Goal: Information Seeking & Learning: Learn about a topic

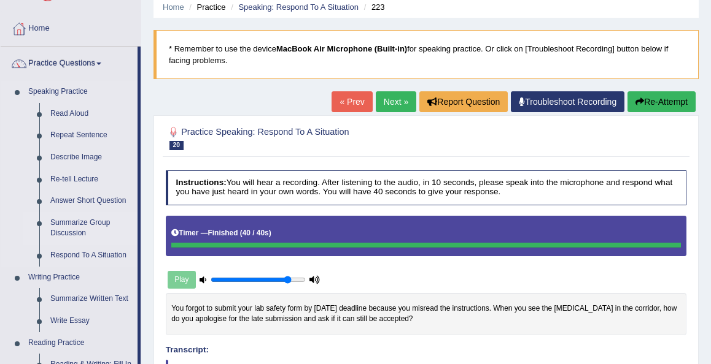
click at [77, 221] on link "Summarize Group Discussion" at bounding box center [91, 228] width 93 height 33
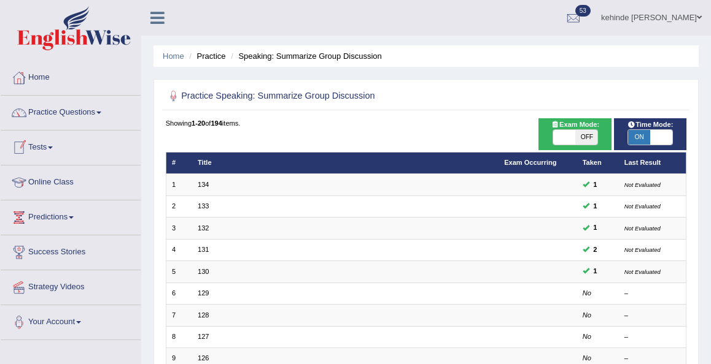
click at [591, 133] on span "OFF" at bounding box center [586, 137] width 22 height 15
checkbox input "true"
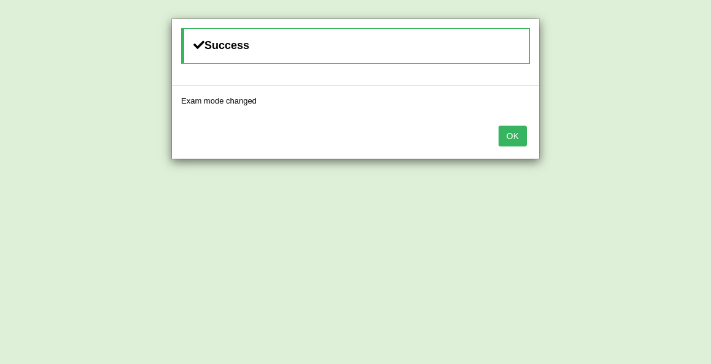
click at [510, 137] on button "OK" at bounding box center [512, 136] width 28 height 21
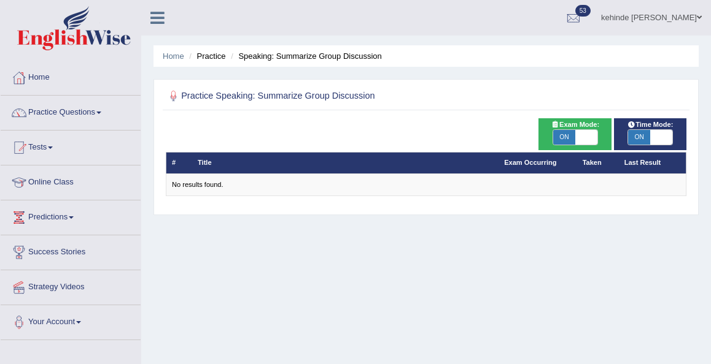
click at [564, 139] on span "ON" at bounding box center [564, 137] width 22 height 15
checkbox input "false"
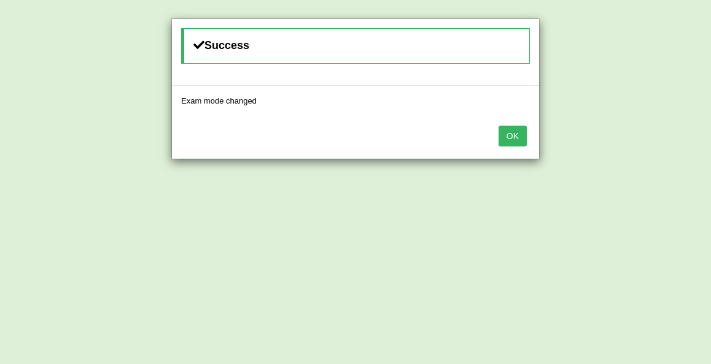
click at [512, 137] on button "OK" at bounding box center [512, 136] width 28 height 21
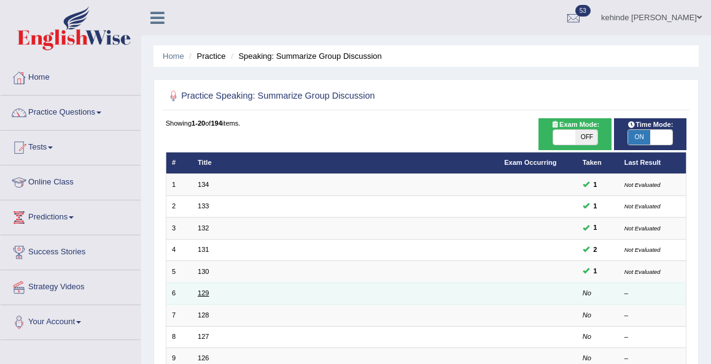
click at [206, 293] on link "129" at bounding box center [203, 293] width 11 height 7
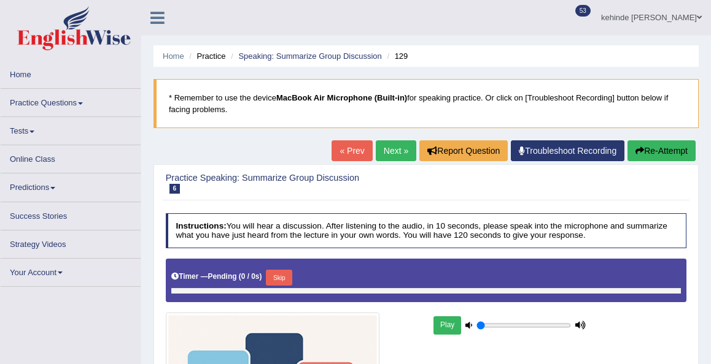
type input "0.85"
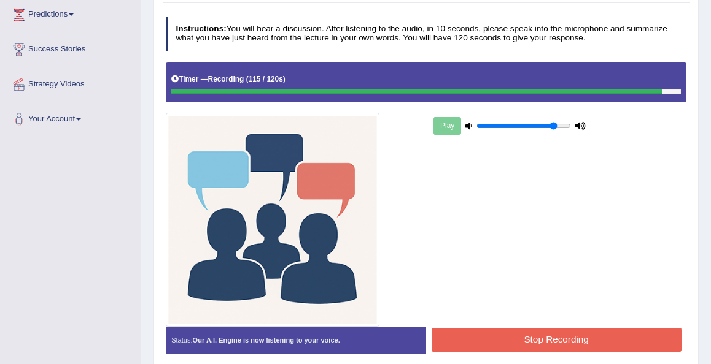
scroll to position [221, 0]
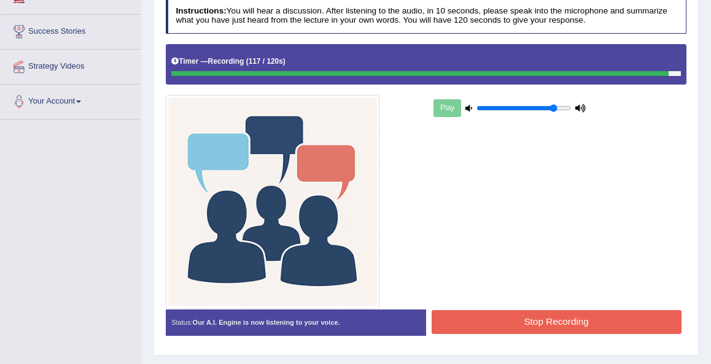
click at [467, 317] on button "Stop Recording" at bounding box center [556, 322] width 250 height 24
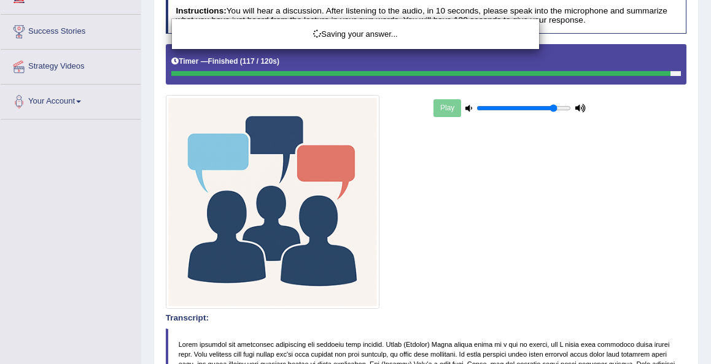
click at [674, 283] on div "Saving your answer..." at bounding box center [355, 182] width 711 height 364
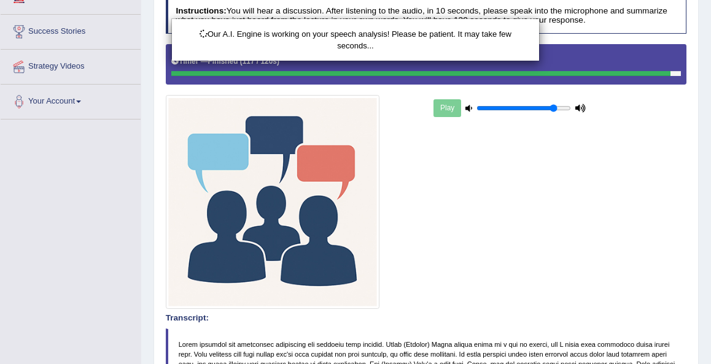
click at [695, 291] on div "Our A.I. Engine is working on your speech analysis! Please be patient. It may t…" at bounding box center [355, 182] width 711 height 364
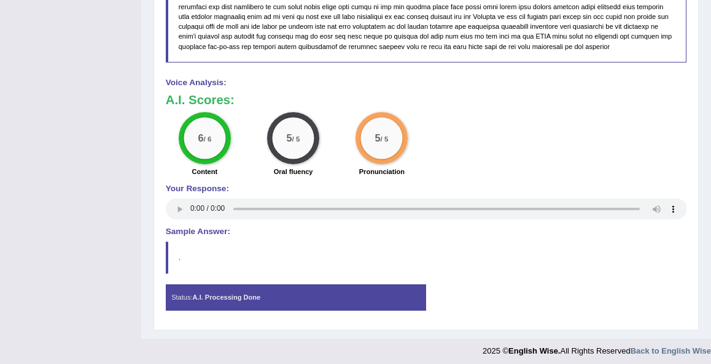
scroll to position [836, 0]
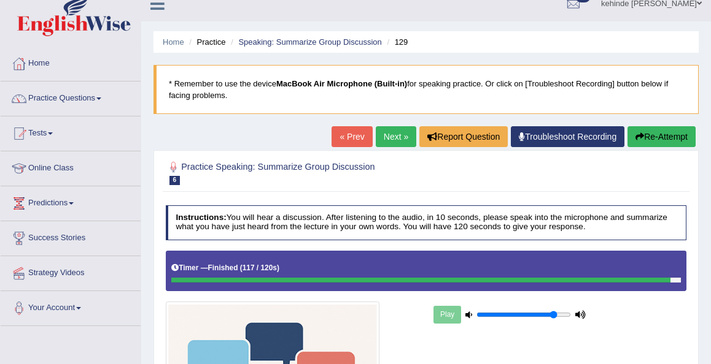
scroll to position [0, 0]
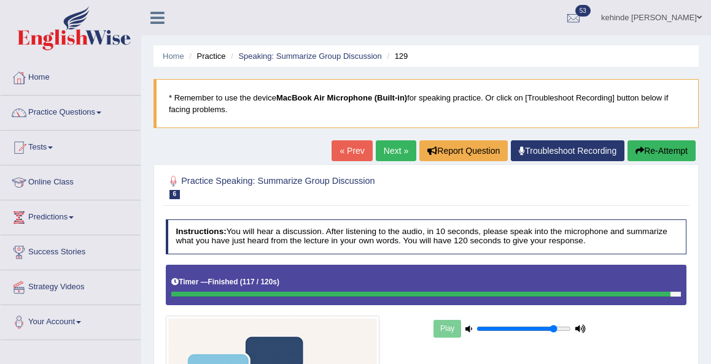
click at [388, 155] on link "Next »" at bounding box center [396, 151] width 40 height 21
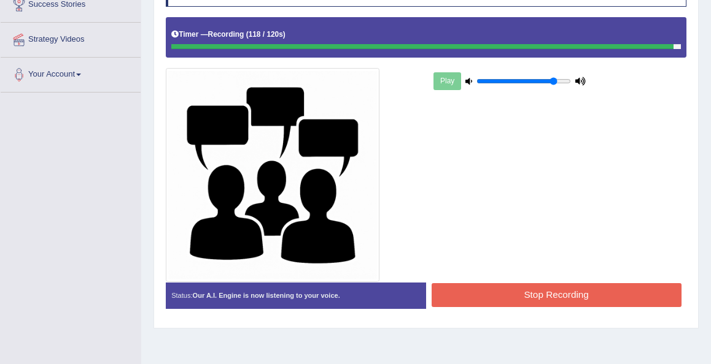
scroll to position [270, 0]
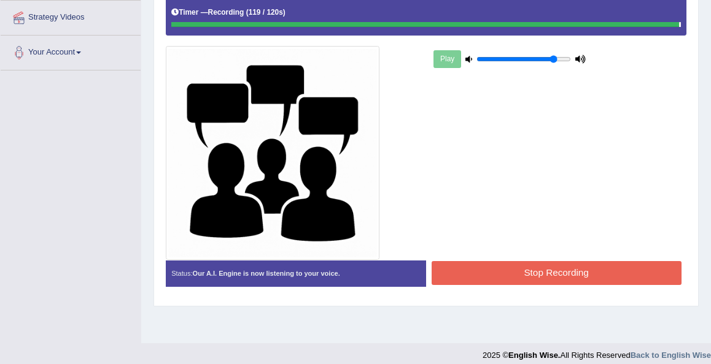
click at [458, 271] on button "Stop Recording" at bounding box center [556, 273] width 250 height 24
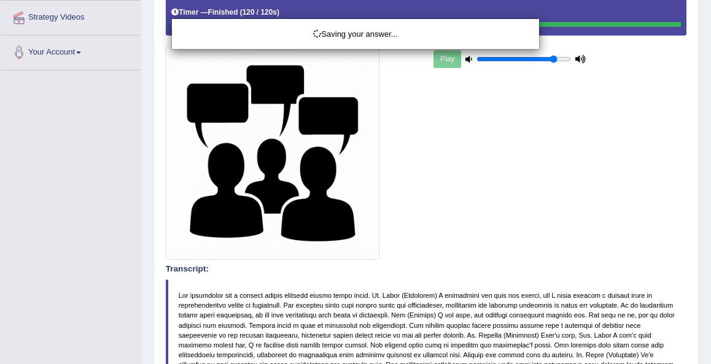
click at [664, 269] on div "Saving your answer..." at bounding box center [355, 182] width 711 height 364
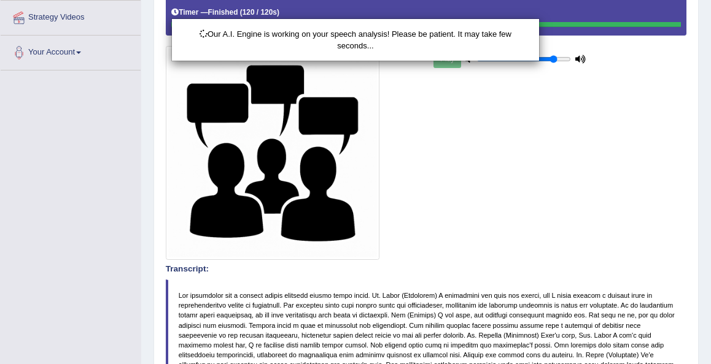
click at [687, 268] on div "Our A.I. Engine is working on your speech analysis! Please be patient. It may t…" at bounding box center [355, 182] width 711 height 364
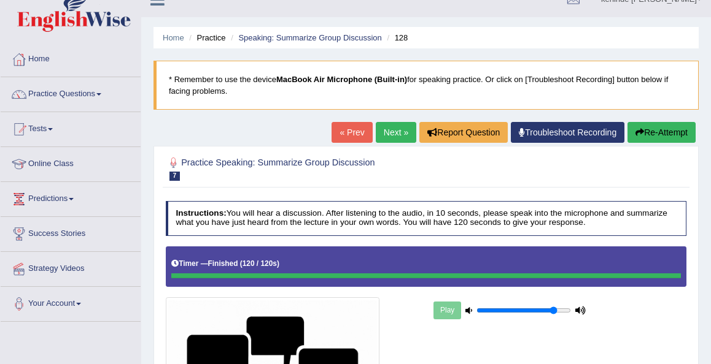
scroll to position [0, 0]
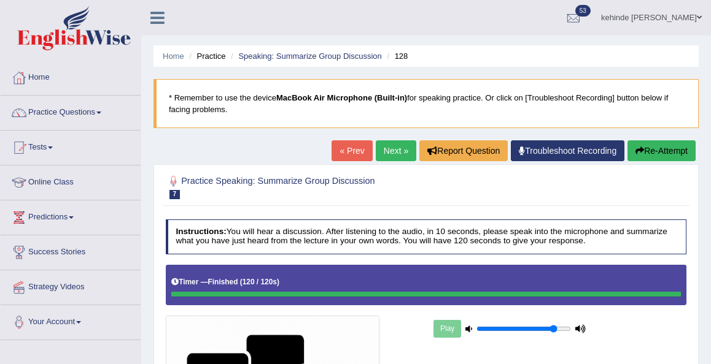
click at [385, 150] on link "Next »" at bounding box center [396, 151] width 40 height 21
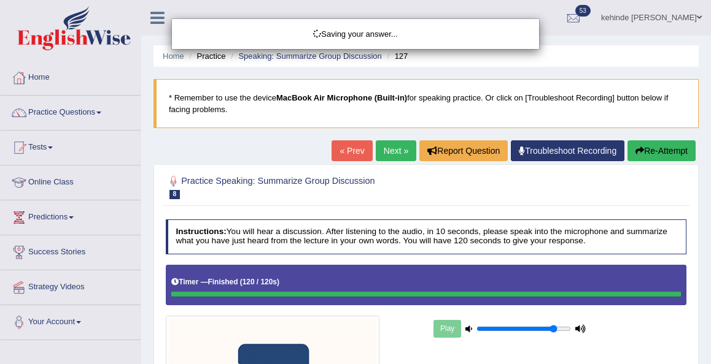
click at [707, 242] on div "Saving your answer..." at bounding box center [355, 182] width 711 height 364
click at [700, 241] on div "Saving your answer..." at bounding box center [355, 182] width 711 height 364
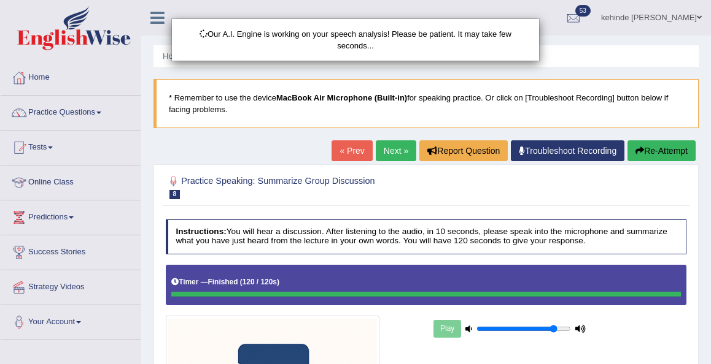
click at [702, 234] on div "Our A.I. Engine is working on your speech analysis! Please be patient. It may t…" at bounding box center [355, 182] width 711 height 364
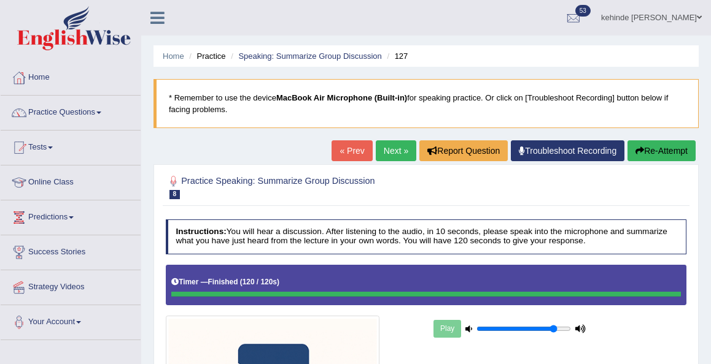
click at [387, 153] on link "Next »" at bounding box center [396, 151] width 40 height 21
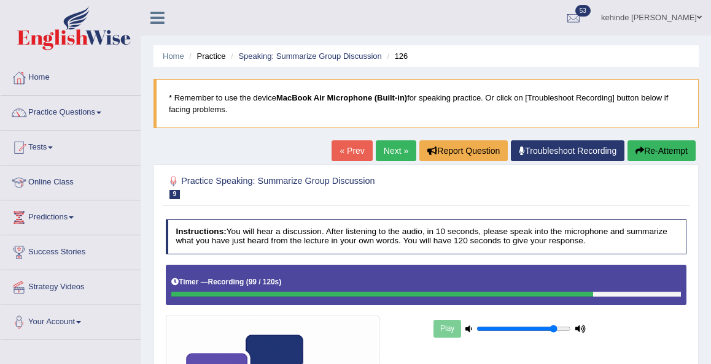
click at [704, 253] on div "Home Practice Speaking: Summarize Group Discussion 126 * Remember to use the de…" at bounding box center [425, 307] width 569 height 614
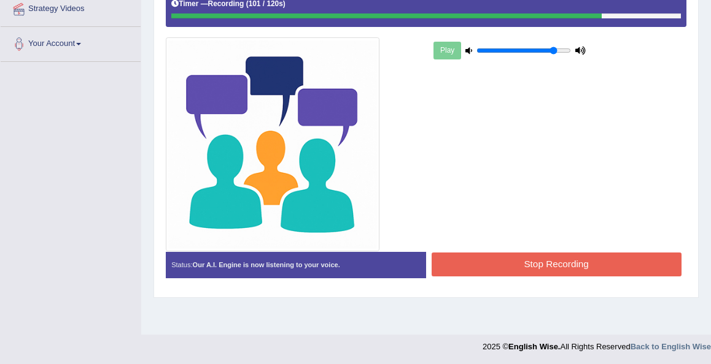
scroll to position [280, 0]
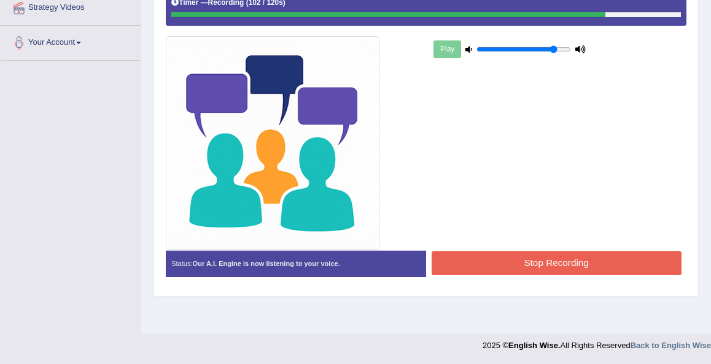
click at [531, 256] on button "Stop Recording" at bounding box center [556, 264] width 250 height 24
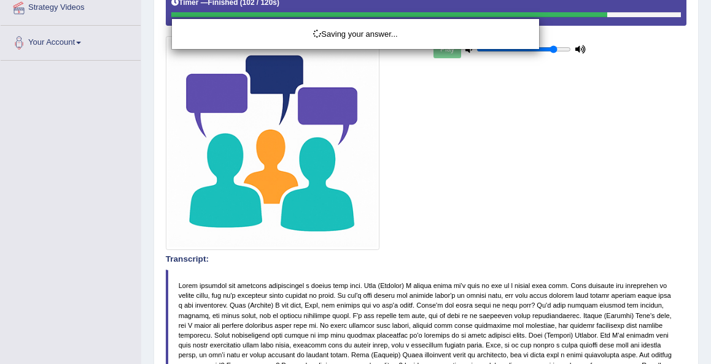
click at [700, 276] on div "Saving your answer..." at bounding box center [355, 182] width 711 height 364
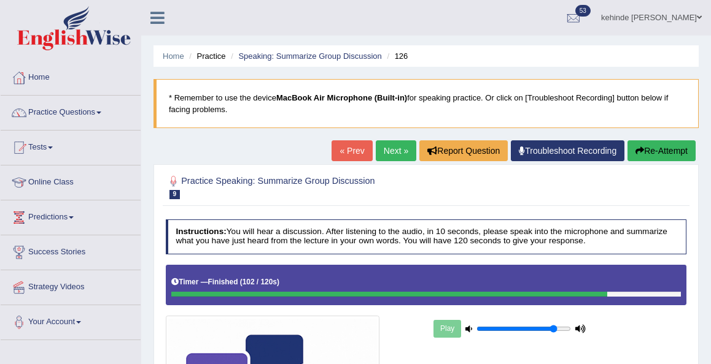
scroll to position [0, 0]
click at [387, 158] on link "Next »" at bounding box center [396, 151] width 40 height 21
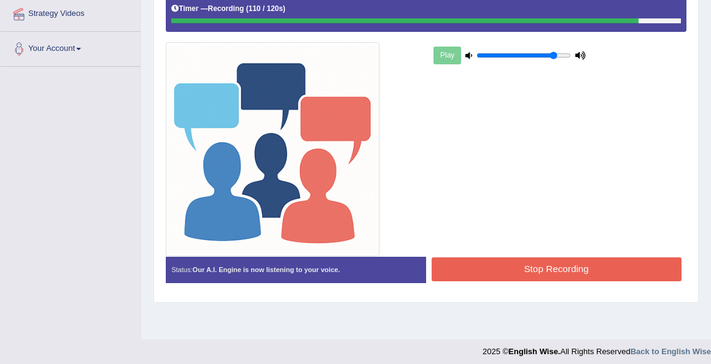
scroll to position [280, 0]
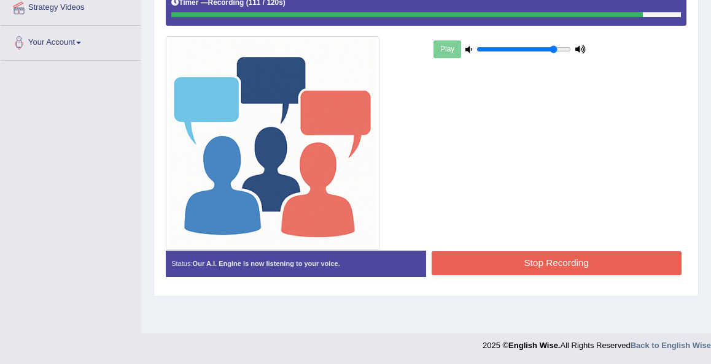
click at [467, 276] on div "Status: Our A.I. Engine is now listening to your voice. Start Answering Stop Re…" at bounding box center [426, 269] width 521 height 37
click at [468, 268] on button "Stop Recording" at bounding box center [556, 264] width 250 height 24
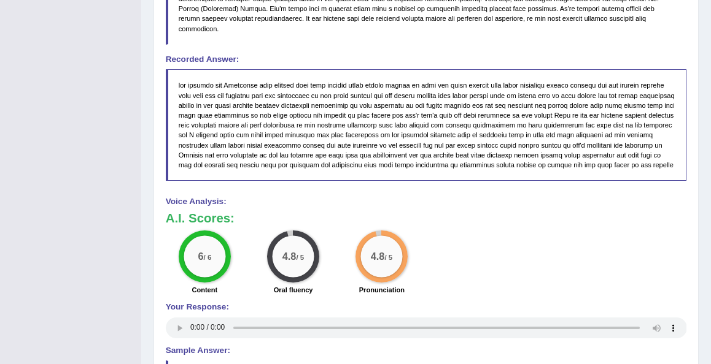
scroll to position [697, 0]
